Goal: Task Accomplishment & Management: Manage account settings

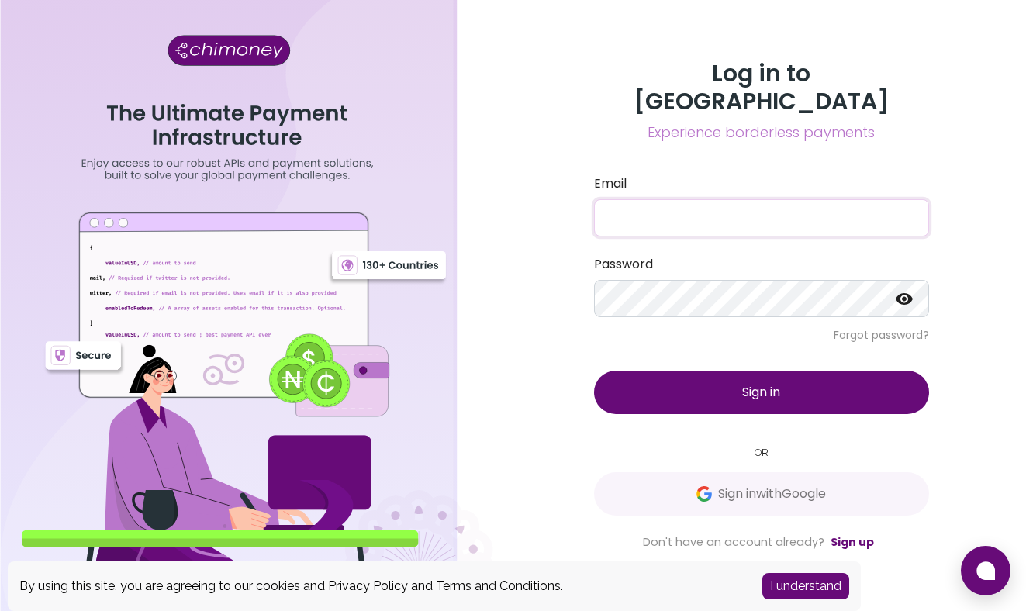
click at [651, 205] on input "Email" at bounding box center [761, 217] width 335 height 37
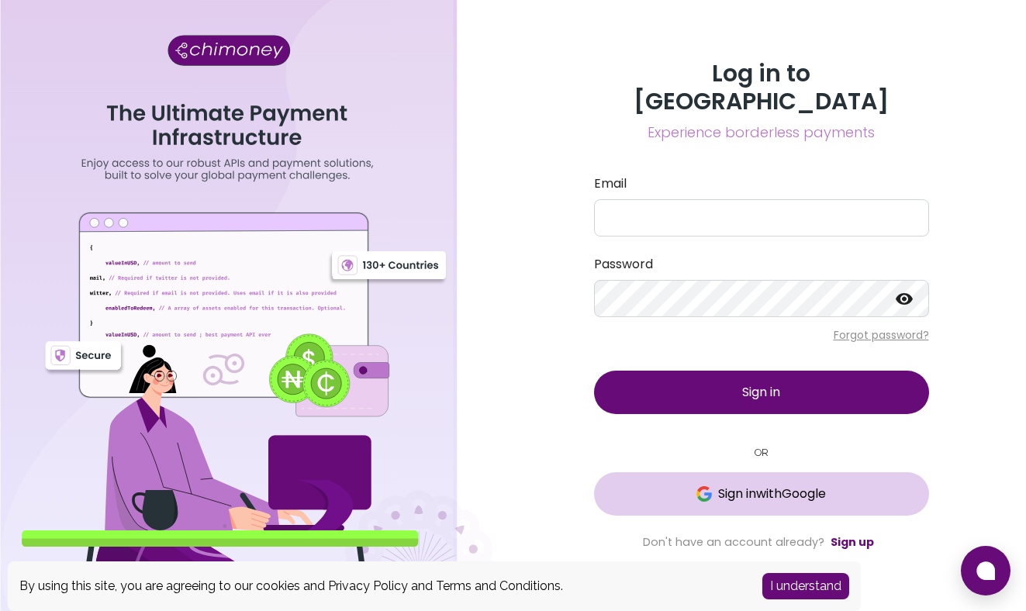
click at [709, 485] on span "Sign in with Google" at bounding box center [761, 494] width 273 height 19
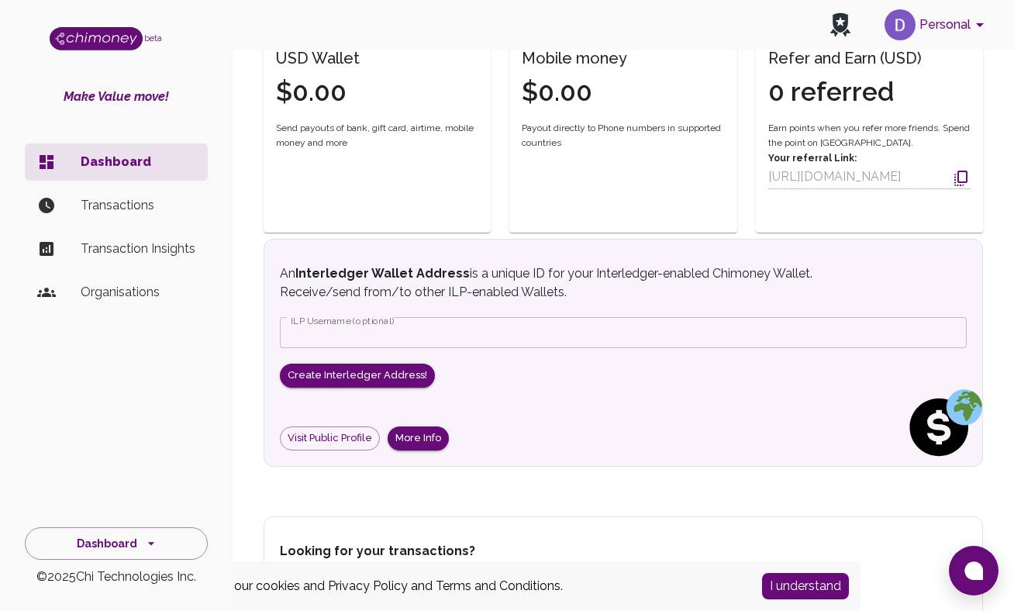
scroll to position [381, 0]
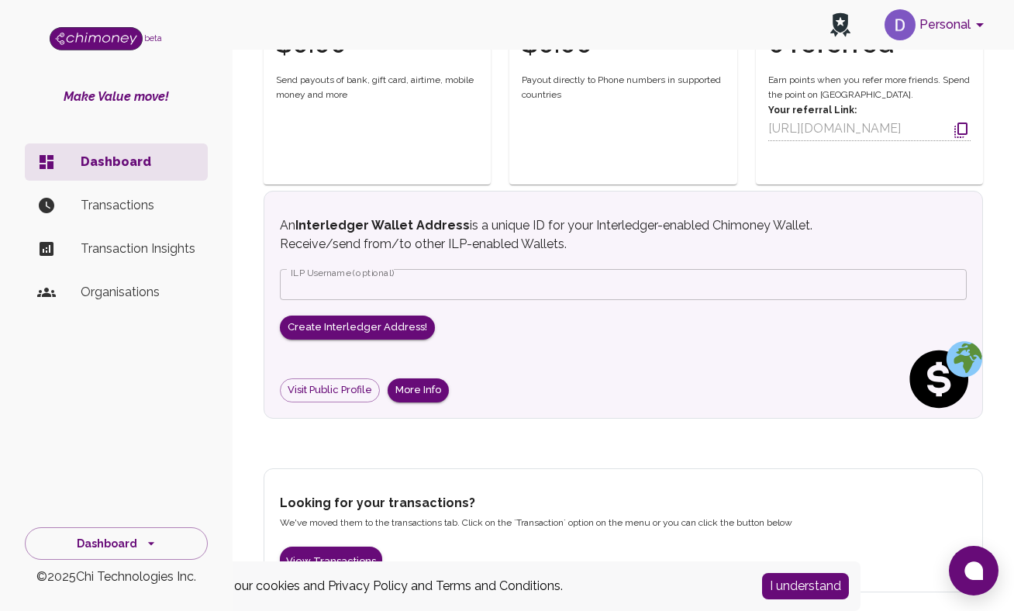
click at [117, 213] on p "Transactions" at bounding box center [138, 205] width 115 height 19
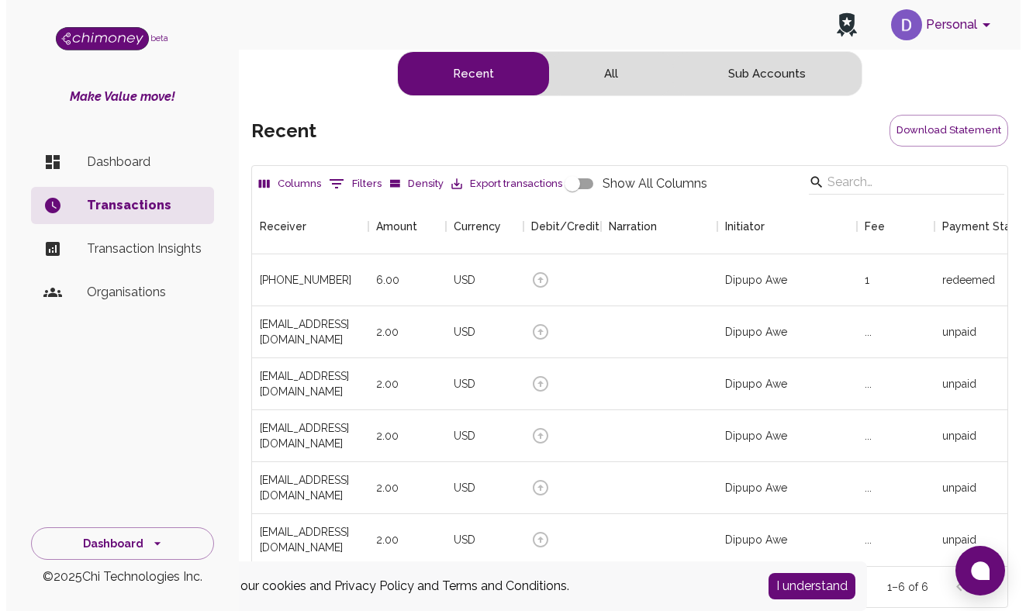
scroll to position [368, 744]
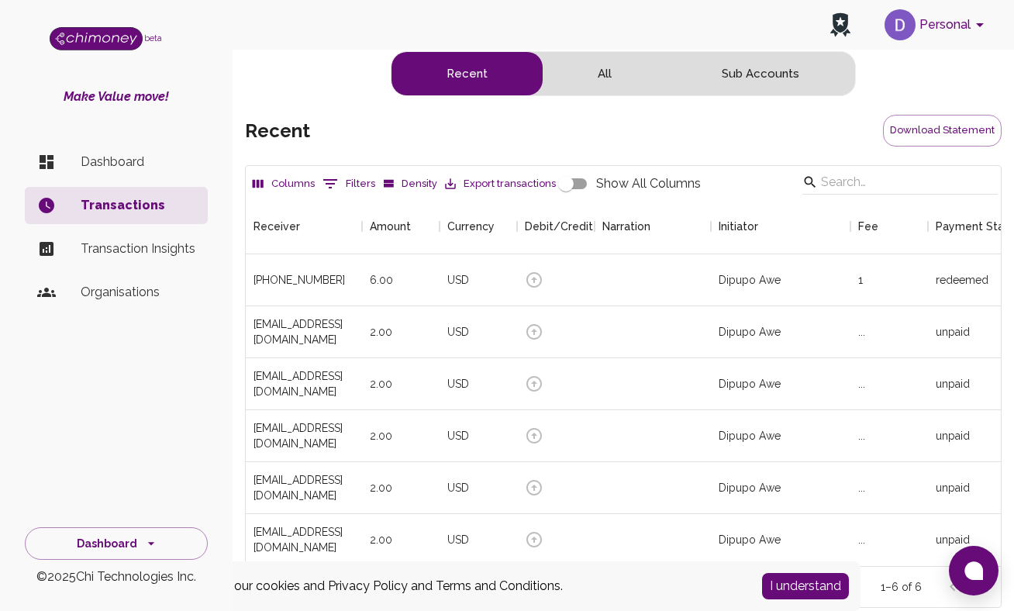
click at [92, 185] on ul "Dashboard Transactions Transaction Insights Organisations" at bounding box center [116, 230] width 183 height 186
click at [102, 164] on p "Dashboard" at bounding box center [138, 162] width 115 height 19
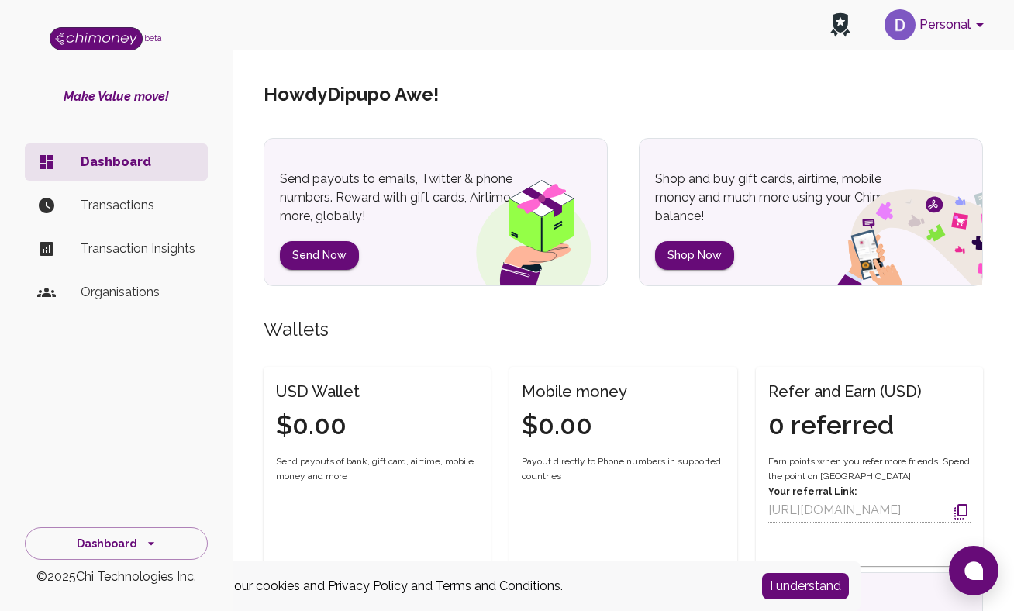
click at [951, 26] on button "Personal" at bounding box center [936, 25] width 117 height 40
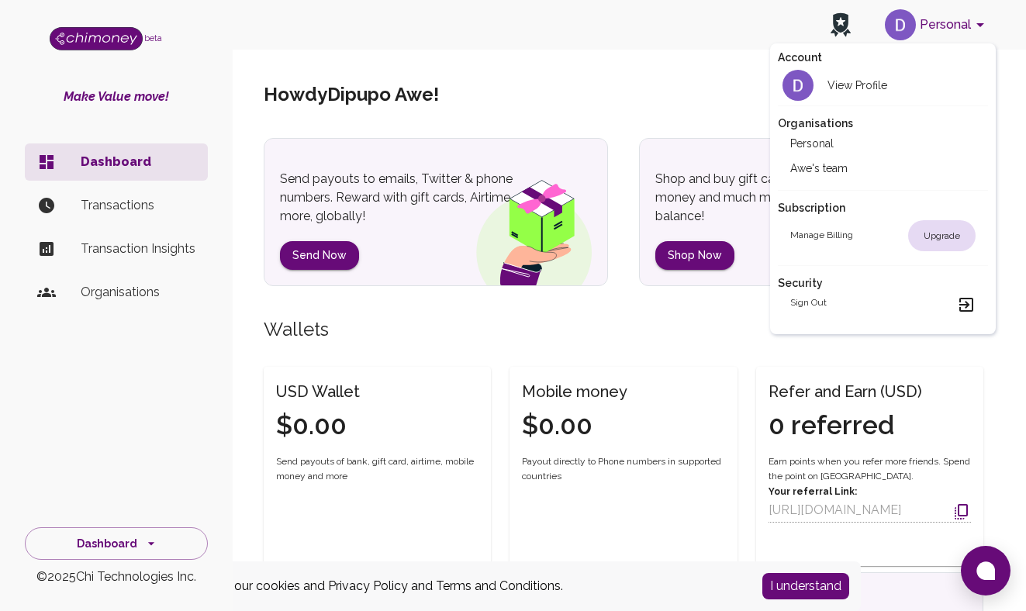
click at [873, 241] on div "Manage billing Upgrade" at bounding box center [883, 235] width 186 height 31
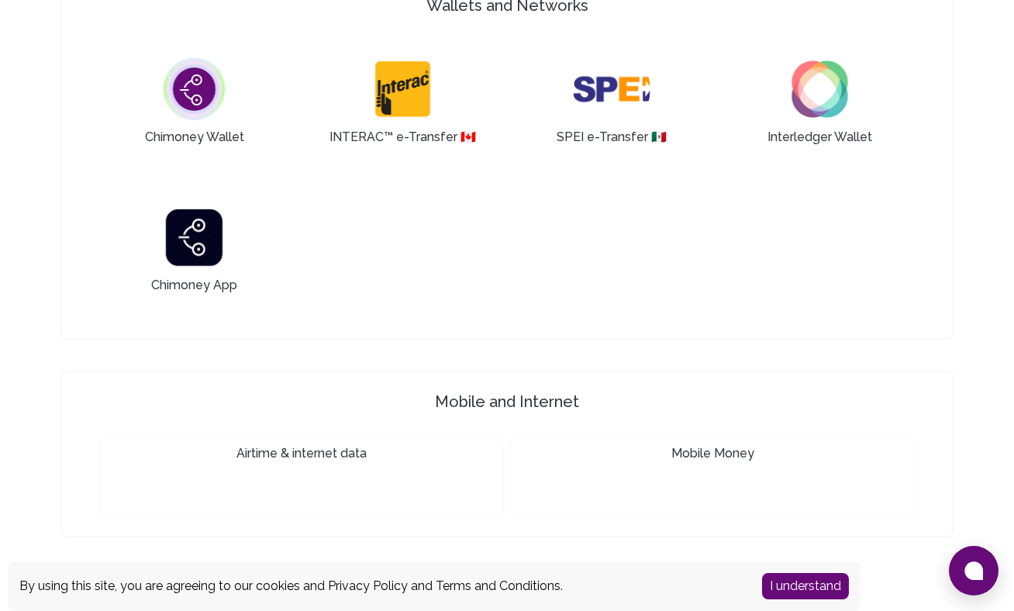
scroll to position [1262, 0]
